Goal: Understand process/instructions: Learn how to perform a task or action

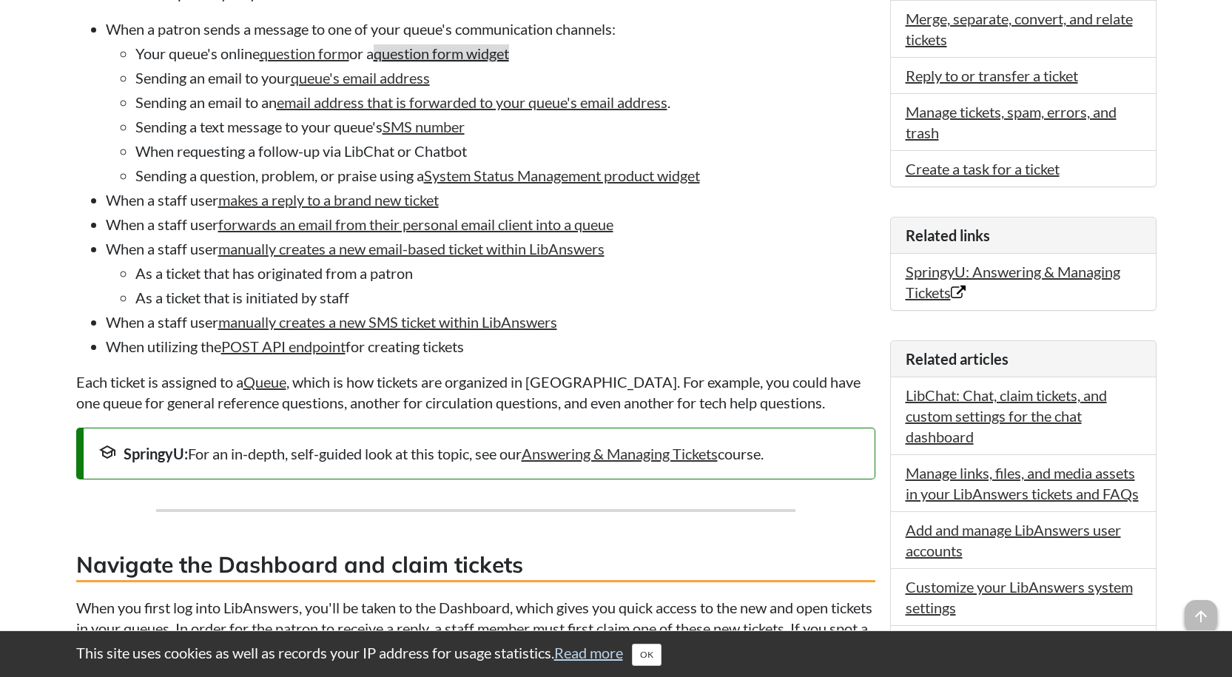
scroll to position [518, 0]
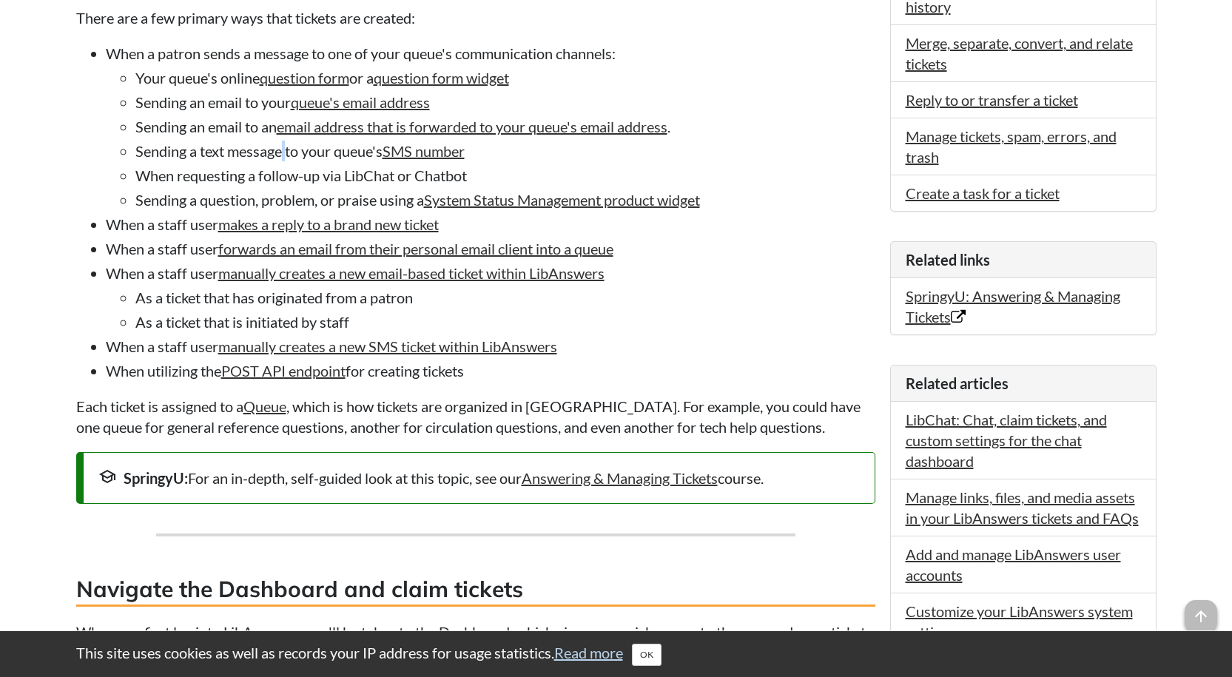
click at [286, 146] on li "Sending a text message to your queue's SMS number" at bounding box center [505, 151] width 740 height 21
click at [303, 148] on li "Sending a text message to your queue's SMS number" at bounding box center [505, 151] width 740 height 21
click at [280, 165] on li "When requesting a follow-up via LibChat or Chatbot" at bounding box center [505, 175] width 740 height 21
drag, startPoint x: 215, startPoint y: 221, endPoint x: 188, endPoint y: 222, distance: 27.4
click at [188, 222] on li "When a staff user makes a reply to a brand new ticket" at bounding box center [490, 224] width 769 height 21
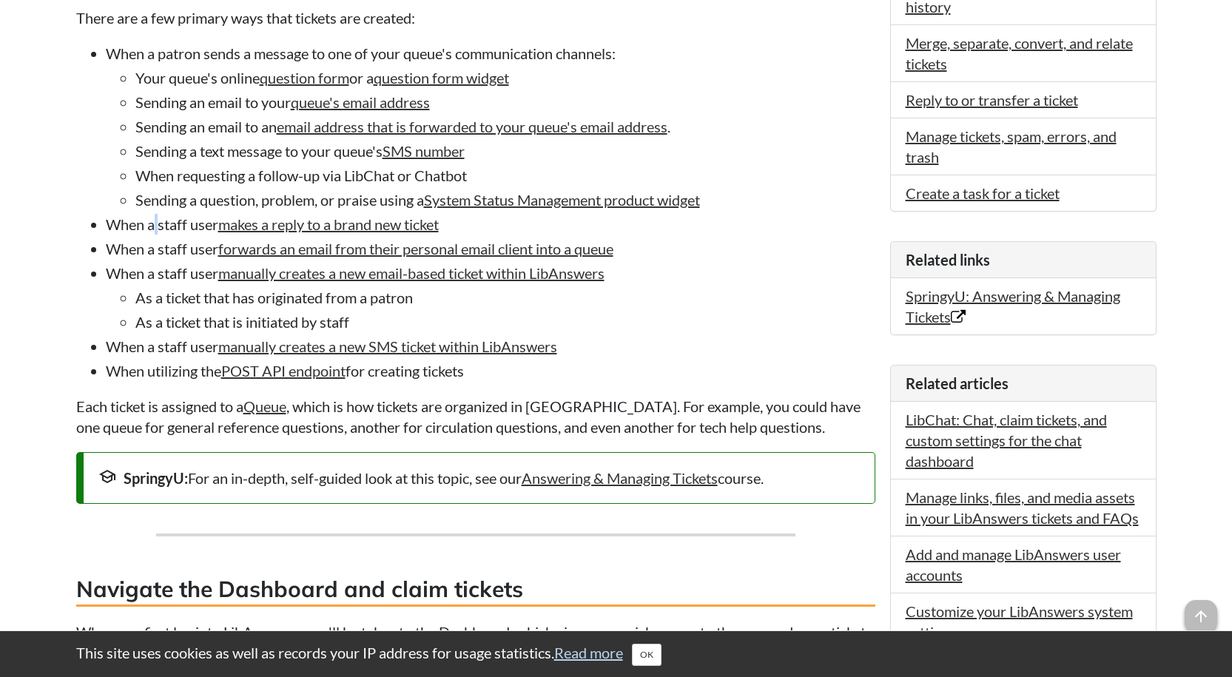
click at [160, 221] on li "When a staff user makes a reply to a brand new ticket" at bounding box center [490, 224] width 769 height 21
click at [203, 215] on li "When a staff user makes a reply to a brand new ticket" at bounding box center [490, 224] width 769 height 21
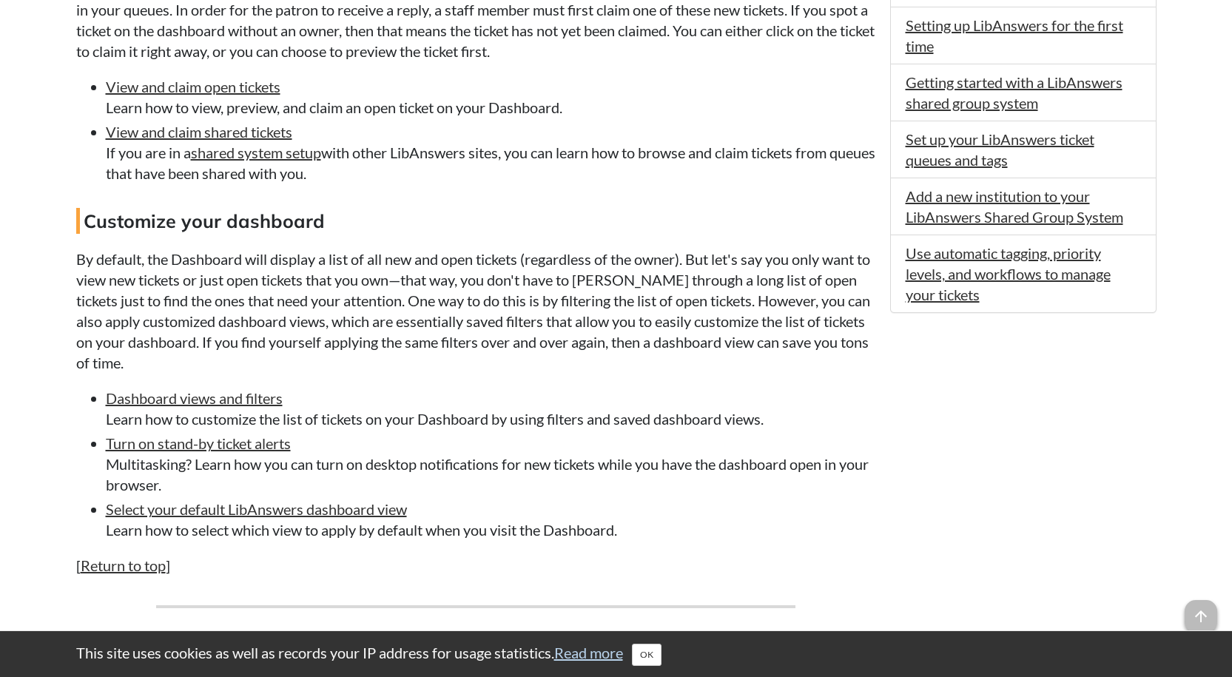
scroll to position [1258, 0]
